Goal: Transaction & Acquisition: Purchase product/service

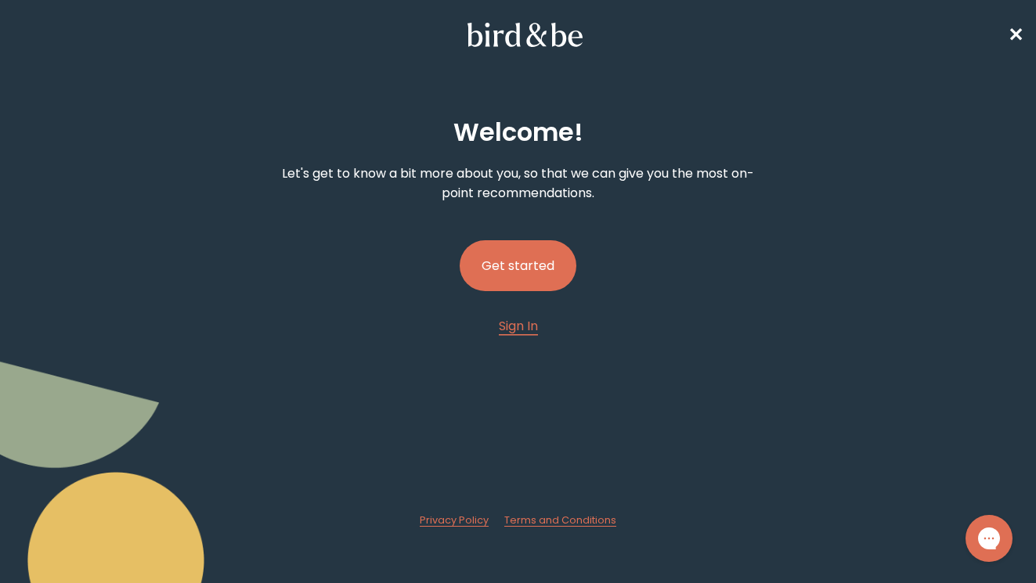
click at [520, 260] on button "Get started" at bounding box center [518, 265] width 117 height 51
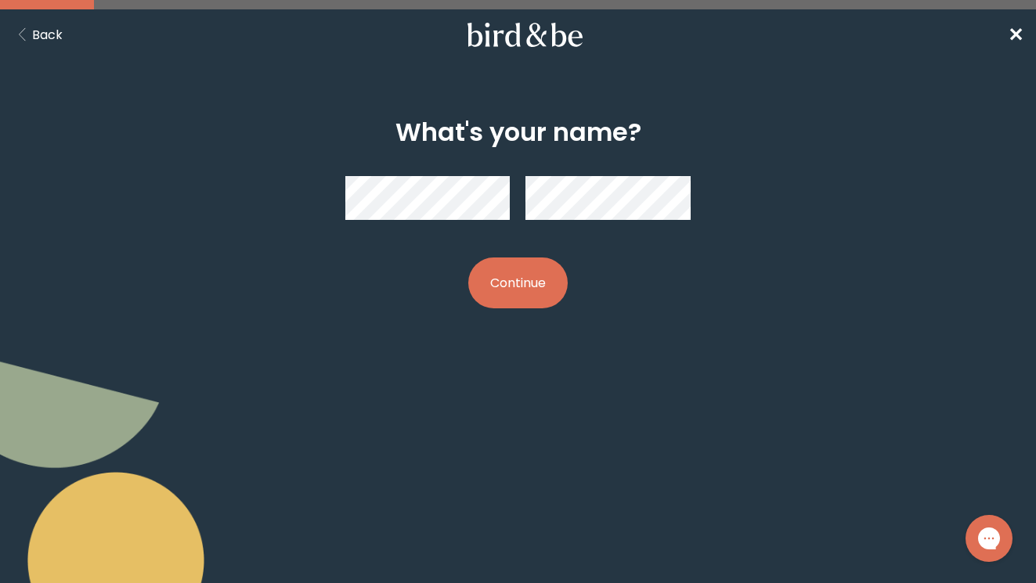
click at [532, 268] on button "Continue" at bounding box center [517, 283] width 99 height 51
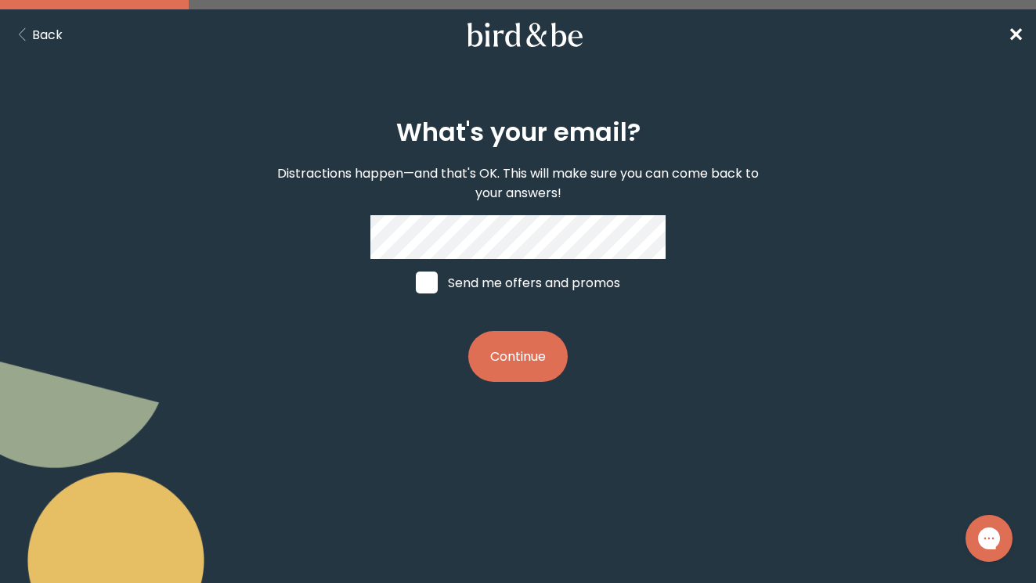
click at [428, 285] on span at bounding box center [427, 283] width 22 height 22
click at [416, 283] on input "Send me offers and promos" at bounding box center [415, 283] width 1 height 1
checkbox input "true"
click at [532, 353] on button "Continue" at bounding box center [517, 356] width 99 height 51
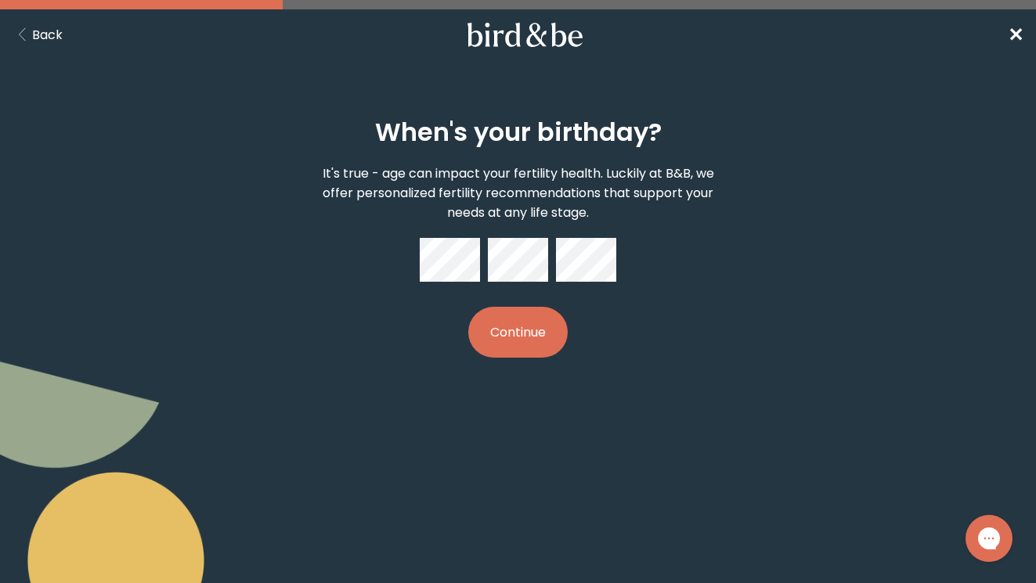
click at [531, 321] on button "Continue" at bounding box center [517, 332] width 99 height 51
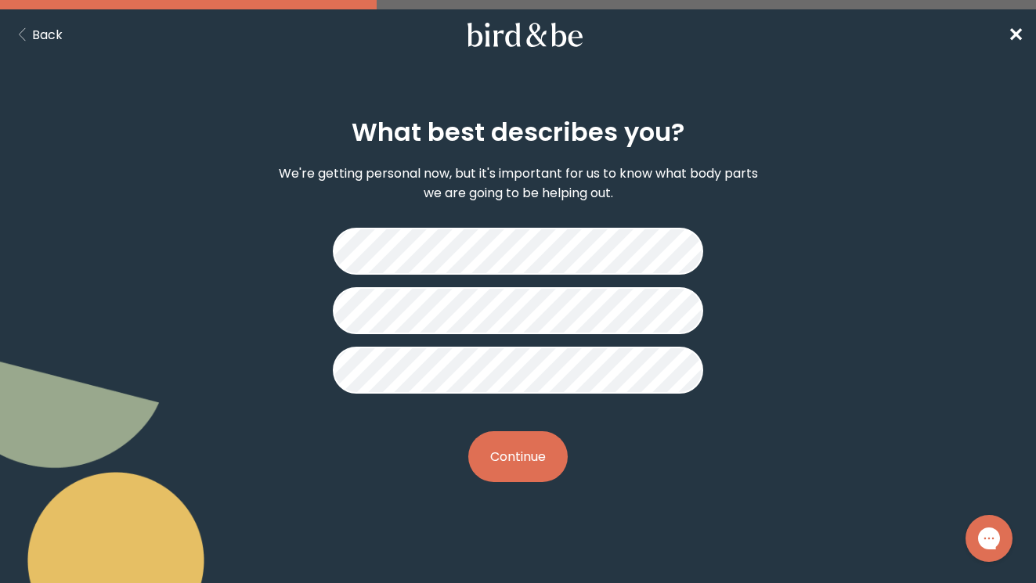
click at [515, 452] on button "Continue" at bounding box center [517, 456] width 99 height 51
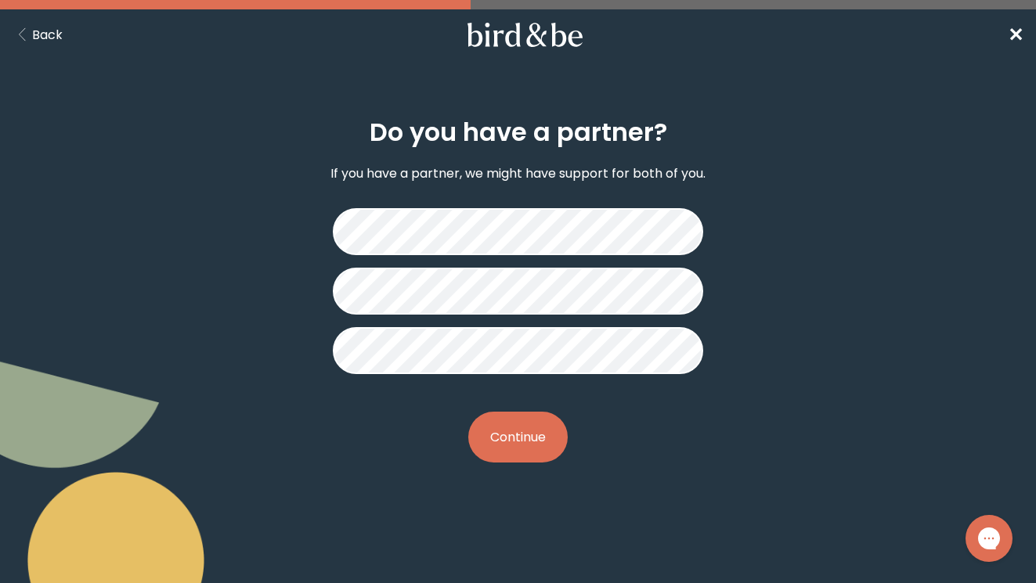
click at [502, 439] on button "Continue" at bounding box center [517, 437] width 99 height 51
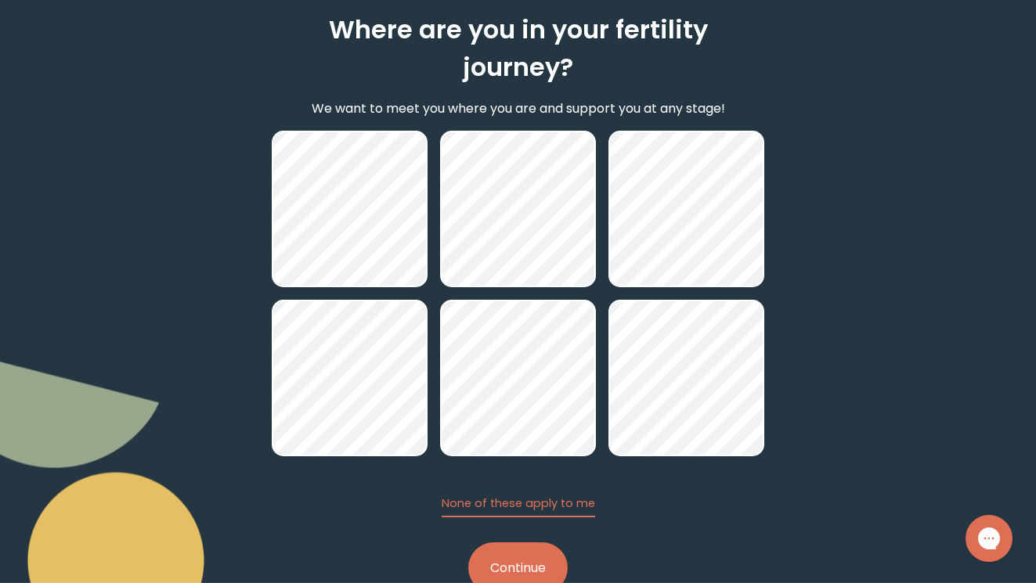
scroll to position [111, 0]
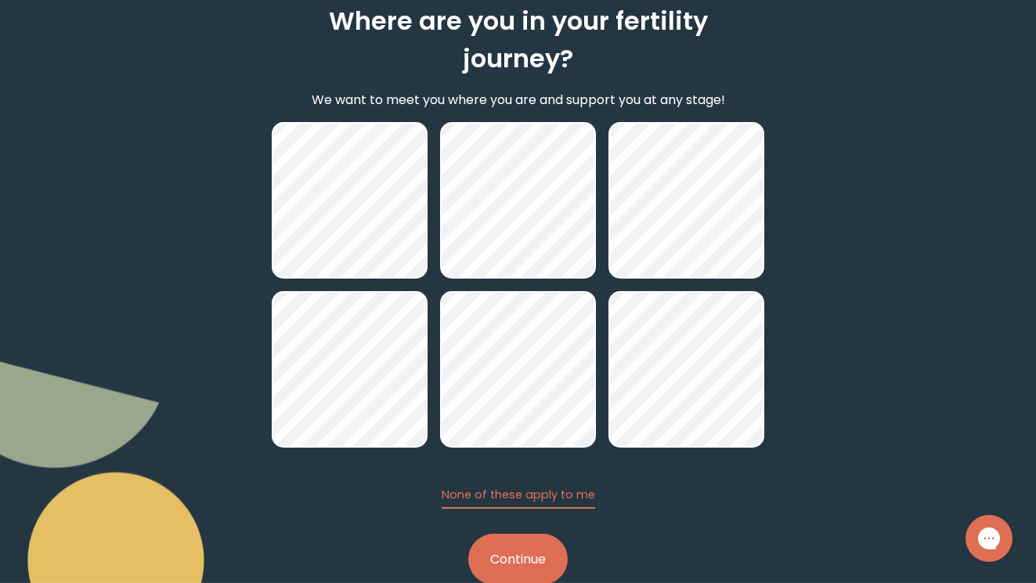
click at [518, 534] on button "Continue" at bounding box center [517, 559] width 99 height 51
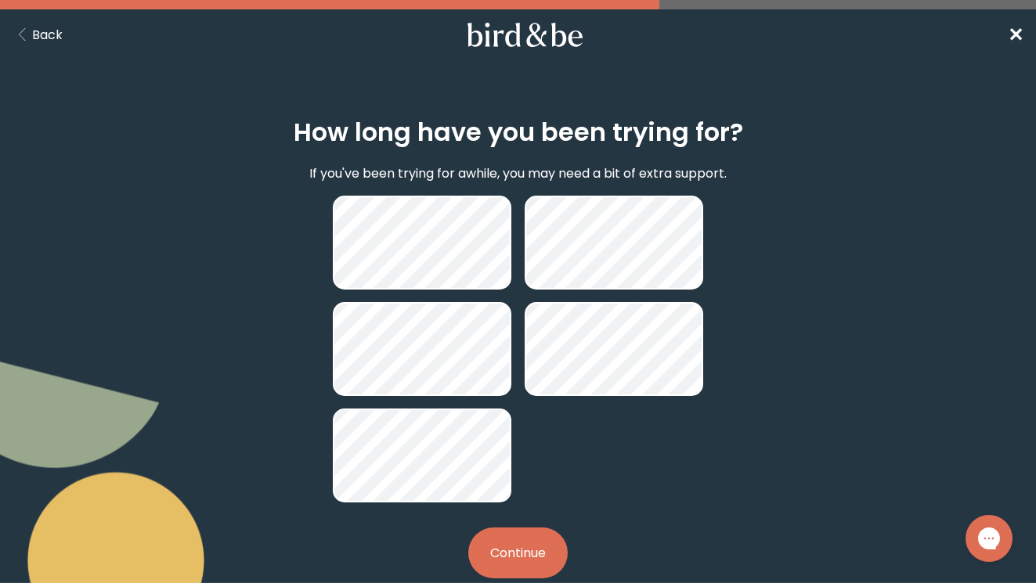
click at [514, 547] on button "Continue" at bounding box center [517, 553] width 99 height 51
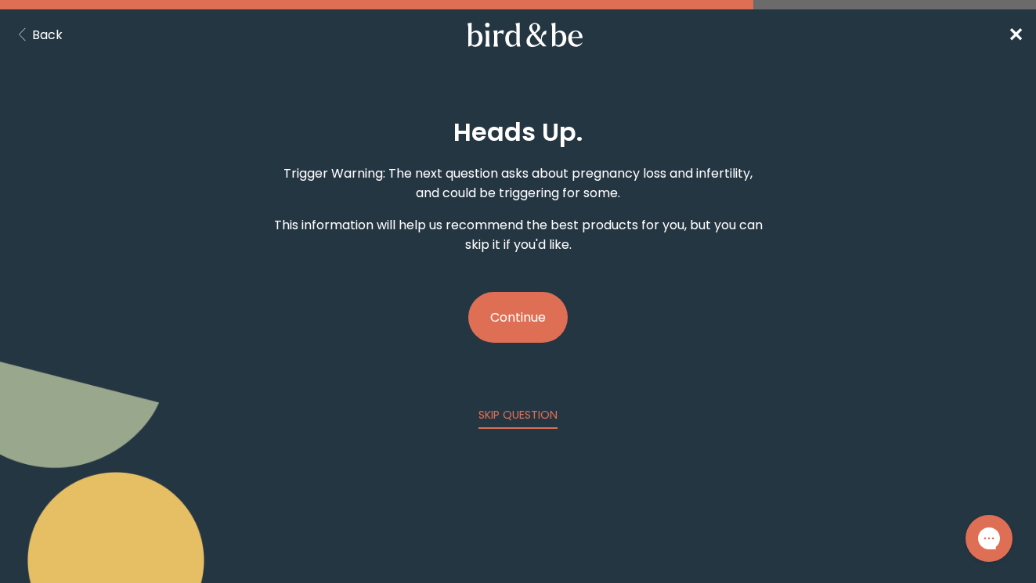
click at [524, 318] on button "Continue" at bounding box center [517, 317] width 99 height 51
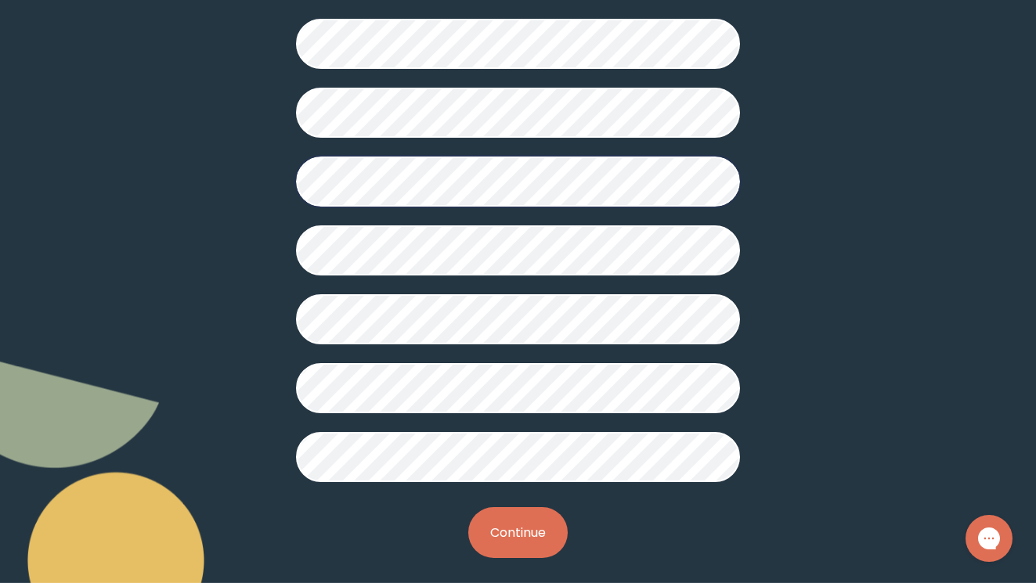
scroll to position [392, 0]
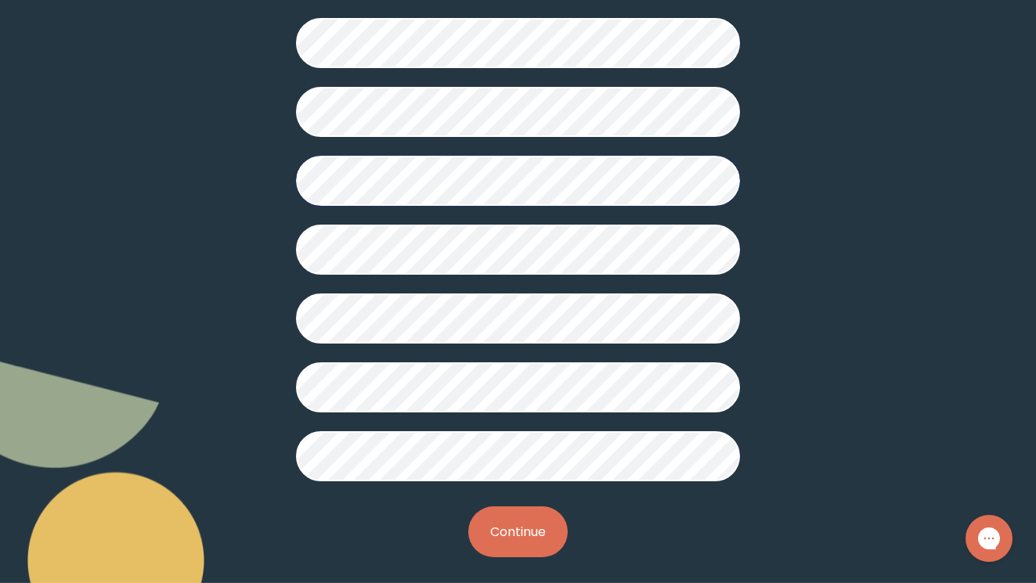
click at [500, 536] on button "Continue" at bounding box center [517, 532] width 99 height 51
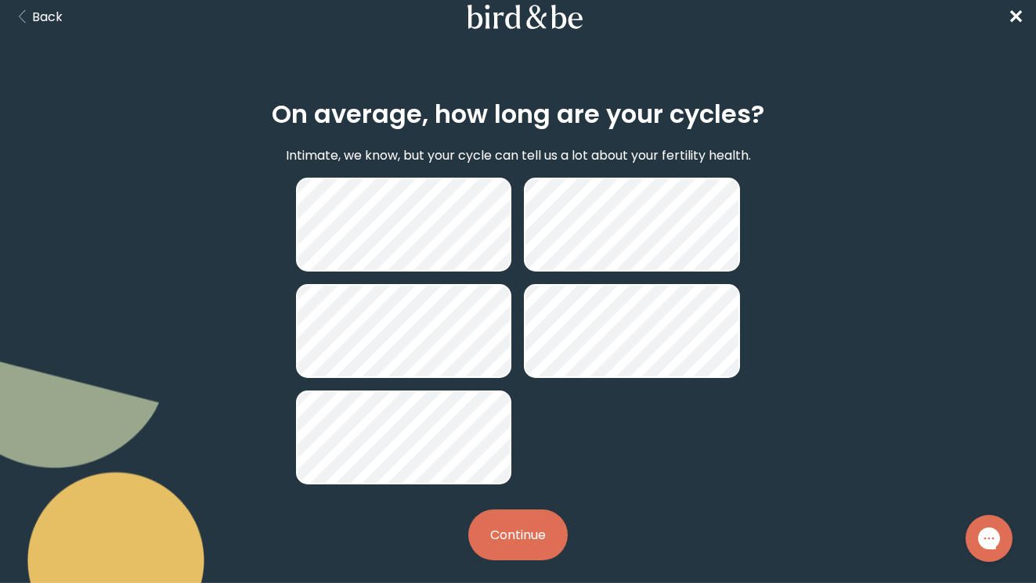
scroll to position [20, 0]
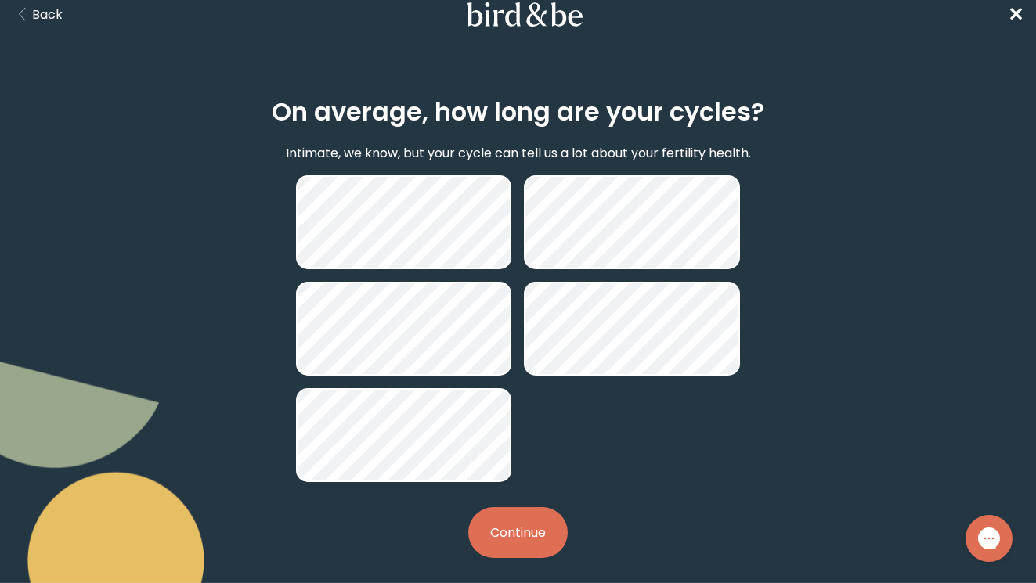
click at [511, 522] on button "Continue" at bounding box center [517, 532] width 99 height 51
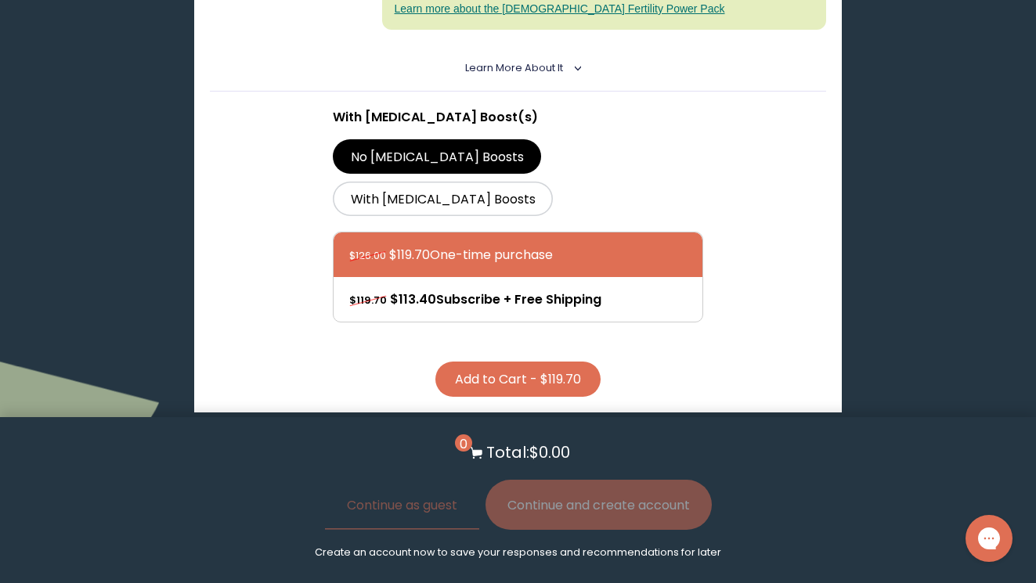
scroll to position [656, 0]
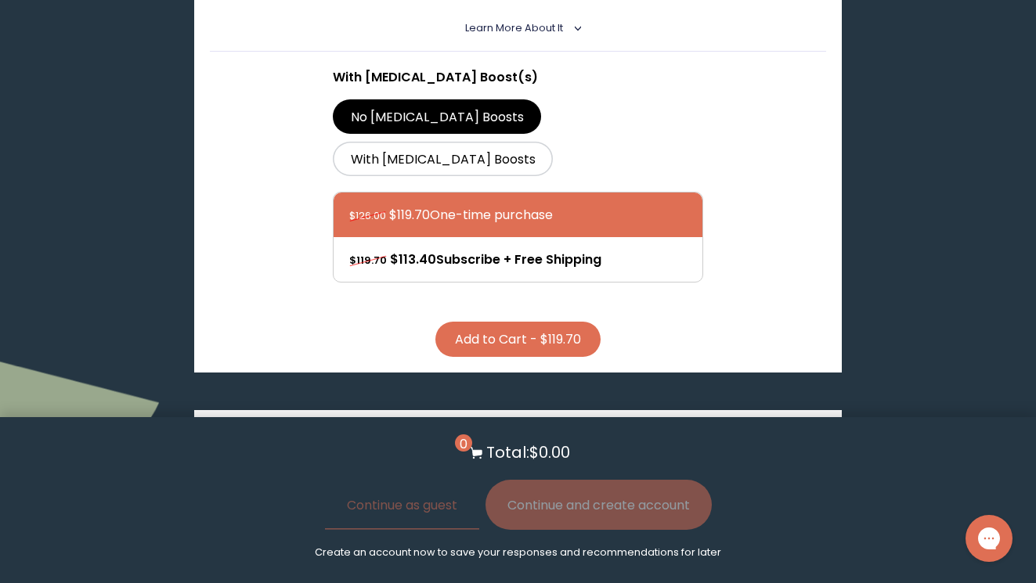
click at [551, 322] on button "Add to Cart - $119.70" at bounding box center [517, 339] width 165 height 35
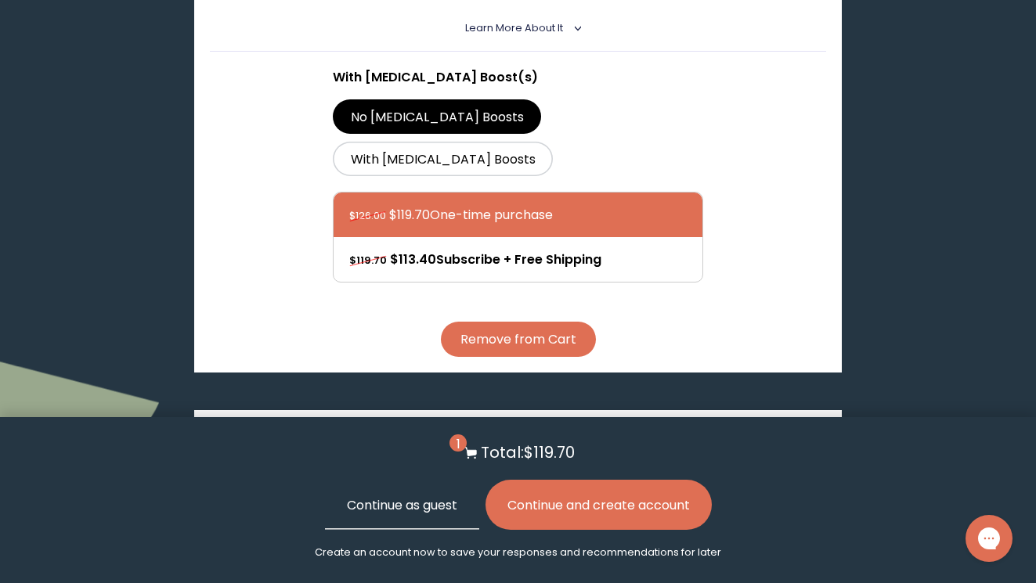
click at [428, 506] on button "Continue as guest" at bounding box center [402, 505] width 154 height 50
